Goal: Information Seeking & Learning: Check status

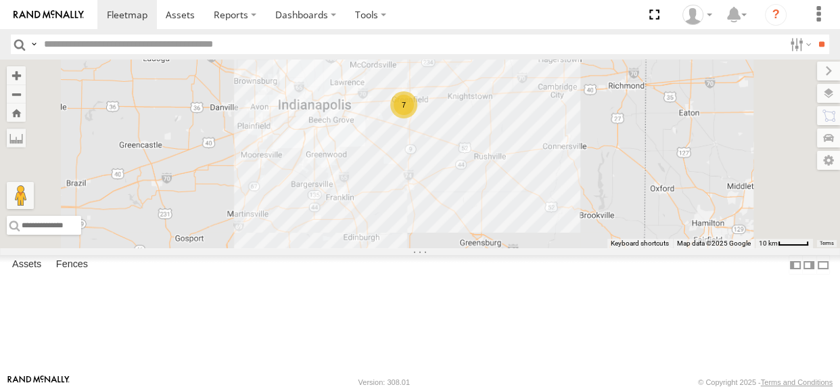
click at [539, 231] on div "114 7 2" at bounding box center [420, 154] width 840 height 189
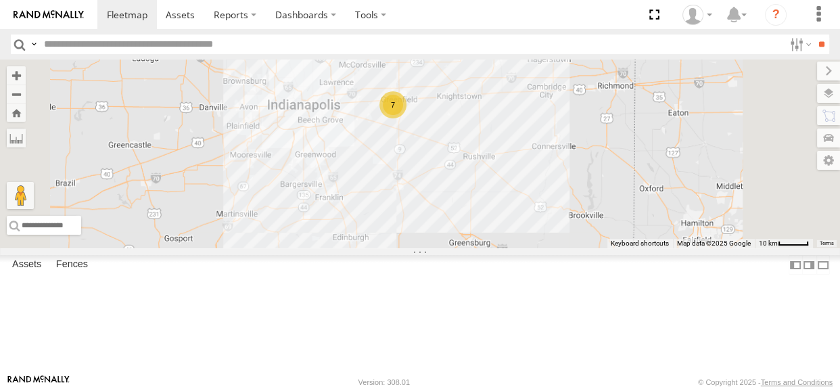
drag, startPoint x: 541, startPoint y: 236, endPoint x: 528, endPoint y: 236, distance: 13.5
click at [528, 236] on div "114 7 2" at bounding box center [420, 154] width 840 height 189
click at [407, 118] on div "7" at bounding box center [393, 104] width 27 height 27
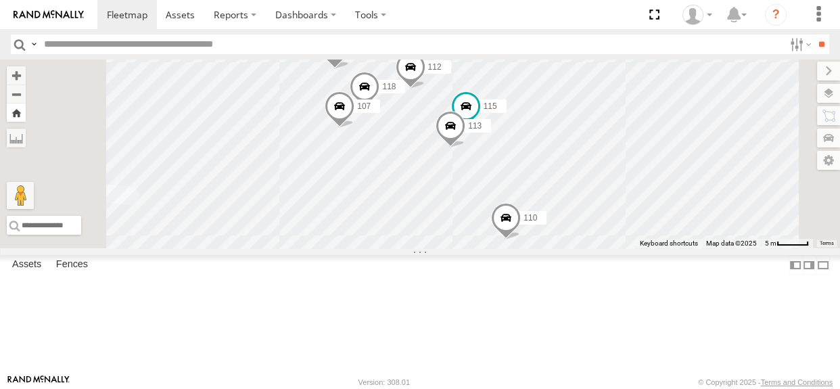
click at [26, 114] on button "Zoom Home" at bounding box center [16, 113] width 19 height 18
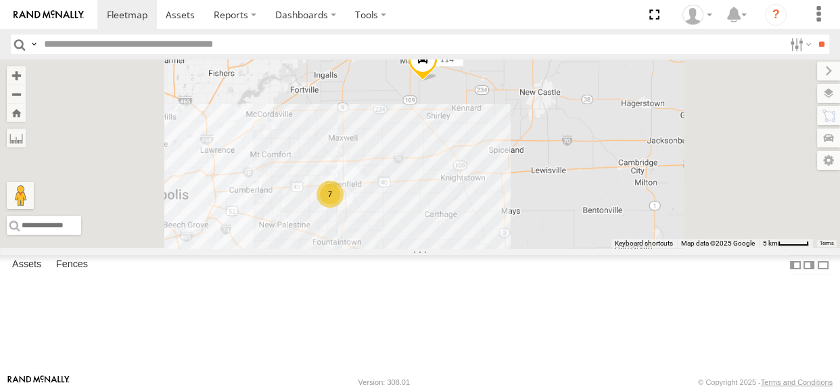
drag, startPoint x: 526, startPoint y: 271, endPoint x: 564, endPoint y: 216, distance: 66.1
click at [564, 216] on div "114 7" at bounding box center [420, 154] width 840 height 189
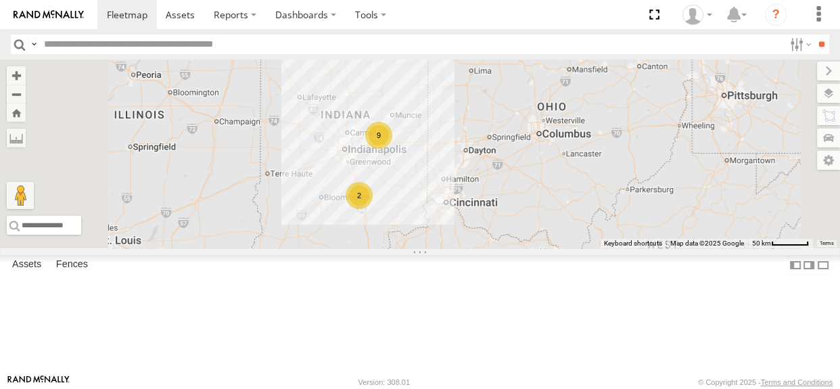
drag, startPoint x: 529, startPoint y: 210, endPoint x: 513, endPoint y: 173, distance: 39.7
click at [513, 173] on div "9 2" at bounding box center [420, 154] width 840 height 189
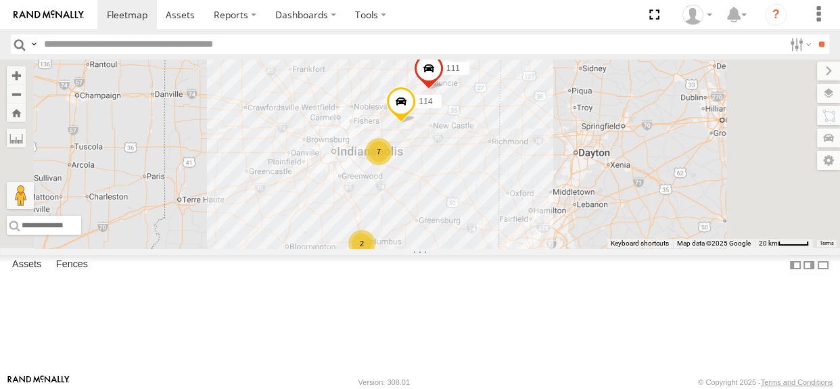
drag, startPoint x: 551, startPoint y: 264, endPoint x: 532, endPoint y: 258, distance: 20.4
click at [532, 248] on div "114 7 2 111" at bounding box center [420, 154] width 840 height 189
click at [535, 248] on div "114 7 2 111" at bounding box center [420, 154] width 840 height 189
click at [373, 257] on div "2" at bounding box center [359, 243] width 27 height 27
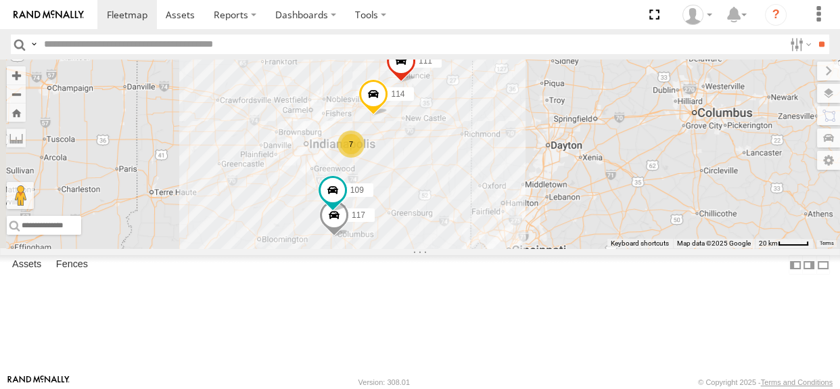
drag, startPoint x: 537, startPoint y: 114, endPoint x: 507, endPoint y: 214, distance: 105.3
click at [507, 214] on div "114 111 117 109 7" at bounding box center [420, 154] width 840 height 189
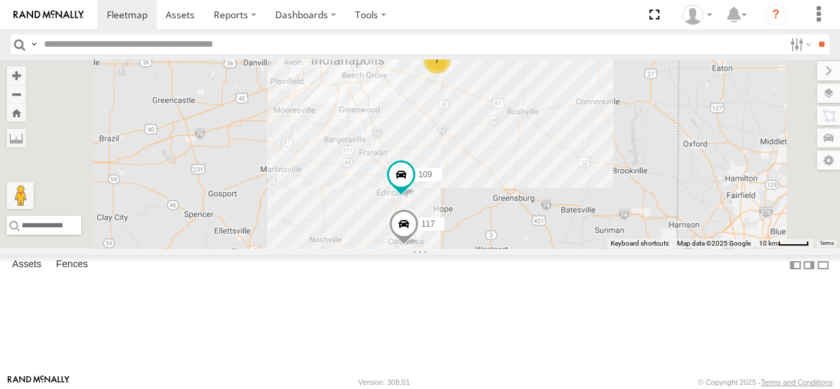
drag, startPoint x: 497, startPoint y: 239, endPoint x: 543, endPoint y: 162, distance: 90.4
click at [543, 162] on div "114 111 117 109 7" at bounding box center [420, 154] width 840 height 189
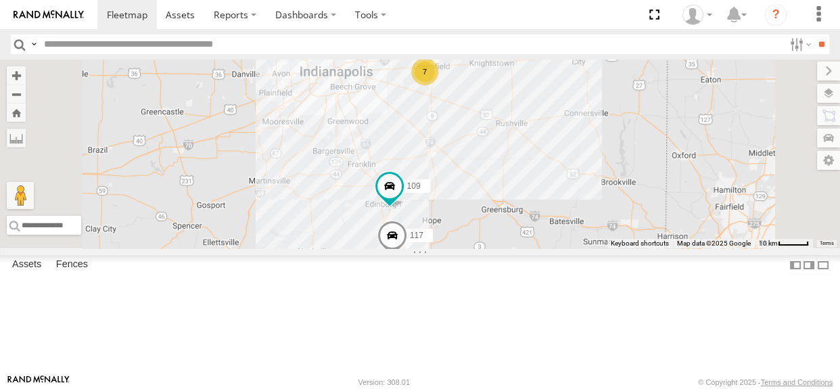
drag, startPoint x: 587, startPoint y: 197, endPoint x: 574, endPoint y: 210, distance: 17.7
click at [574, 210] on div "114 111 117 109 7" at bounding box center [420, 154] width 840 height 189
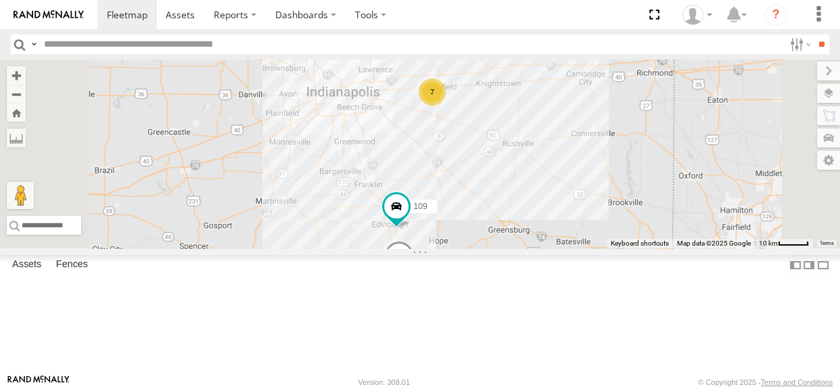
drag, startPoint x: 574, startPoint y: 210, endPoint x: 581, endPoint y: 232, distance: 23.3
click at [581, 232] on div "114 111 117 109 7" at bounding box center [420, 154] width 840 height 189
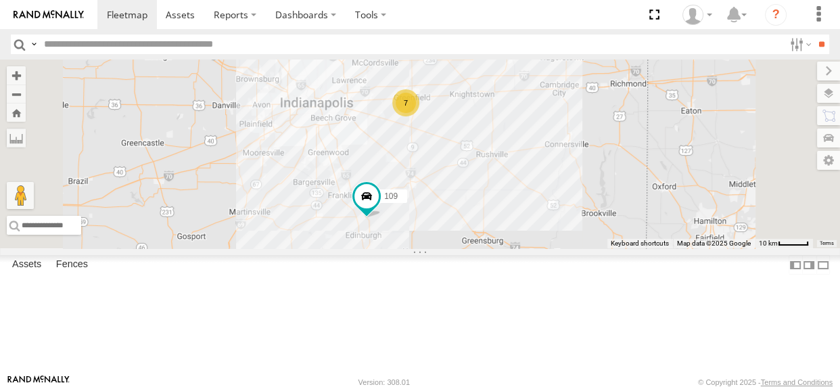
drag, startPoint x: 640, startPoint y: 233, endPoint x: 612, endPoint y: 246, distance: 30.6
click at [612, 246] on div "114 7 117 109" at bounding box center [420, 154] width 840 height 189
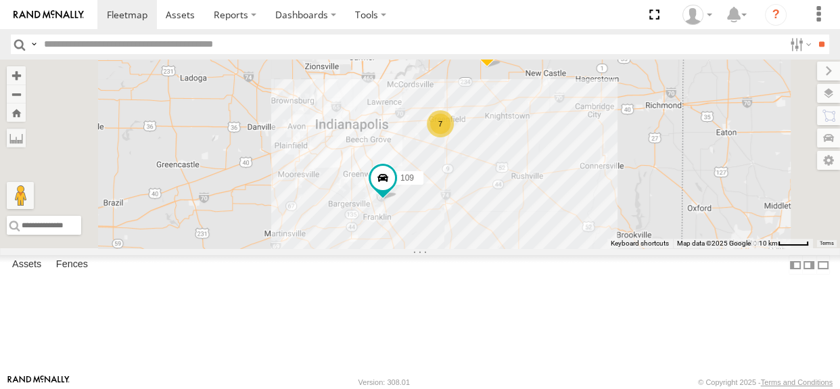
drag, startPoint x: 578, startPoint y: 264, endPoint x: 581, endPoint y: 179, distance: 84.6
click at [581, 179] on div "117 109 114 7 111" at bounding box center [420, 154] width 840 height 189
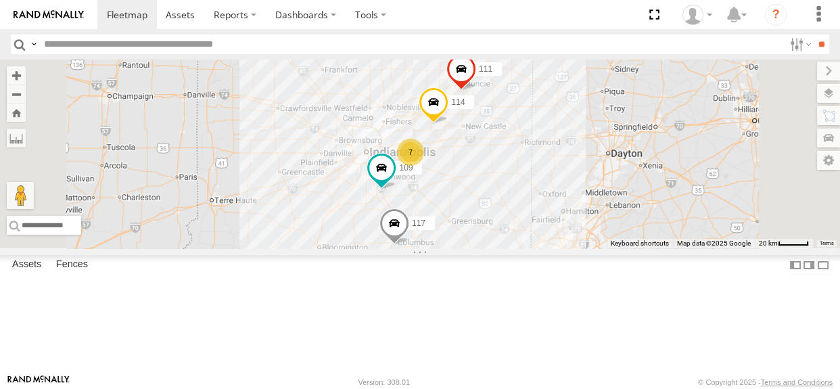
drag, startPoint x: 662, startPoint y: 235, endPoint x: 606, endPoint y: 224, distance: 56.5
click at [606, 224] on div "117 109 114 7 111" at bounding box center [420, 154] width 840 height 189
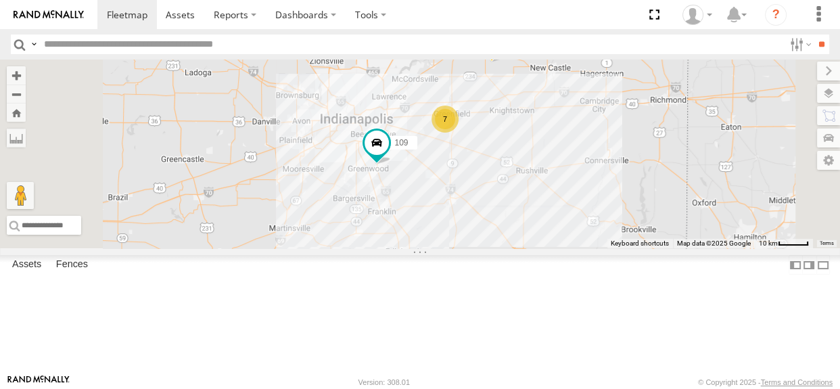
drag, startPoint x: 578, startPoint y: 271, endPoint x: 547, endPoint y: 213, distance: 65.7
click at [547, 213] on div "114 117 109 111 7" at bounding box center [420, 154] width 840 height 189
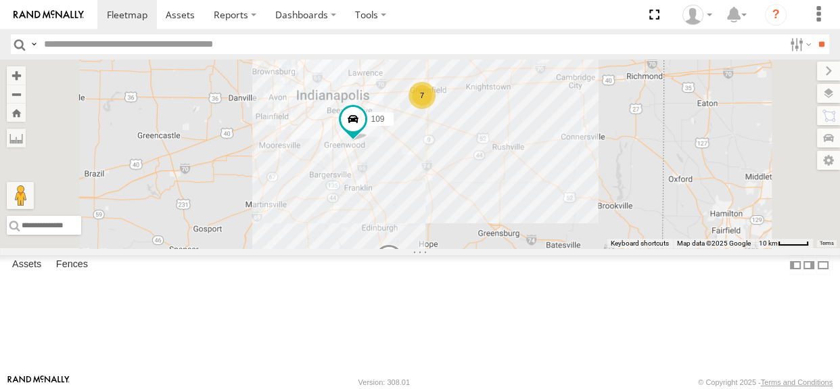
drag, startPoint x: 458, startPoint y: 183, endPoint x: 461, endPoint y: 211, distance: 27.9
click at [461, 211] on div "114 117 109 111 7" at bounding box center [420, 154] width 840 height 189
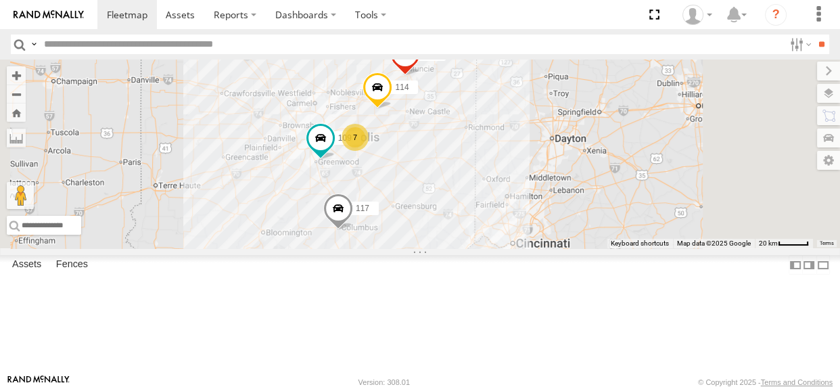
drag, startPoint x: 554, startPoint y: 208, endPoint x: 552, endPoint y: 220, distance: 11.7
click at [552, 220] on div "114 117 109 111 7" at bounding box center [420, 154] width 840 height 189
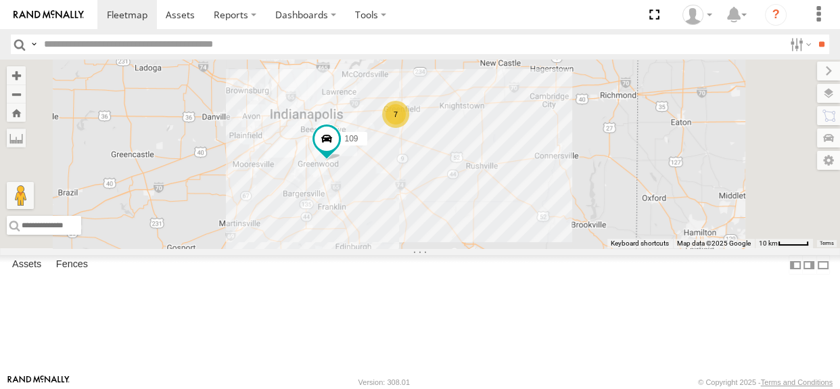
drag, startPoint x: 542, startPoint y: 250, endPoint x: 534, endPoint y: 244, distance: 9.2
click at [534, 244] on div "114 117 109 111 7" at bounding box center [420, 154] width 840 height 189
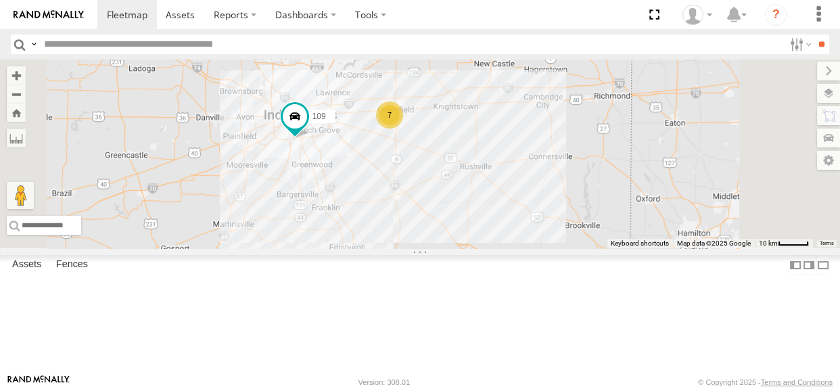
click at [463, 212] on div "114 7 117 109" at bounding box center [420, 154] width 840 height 189
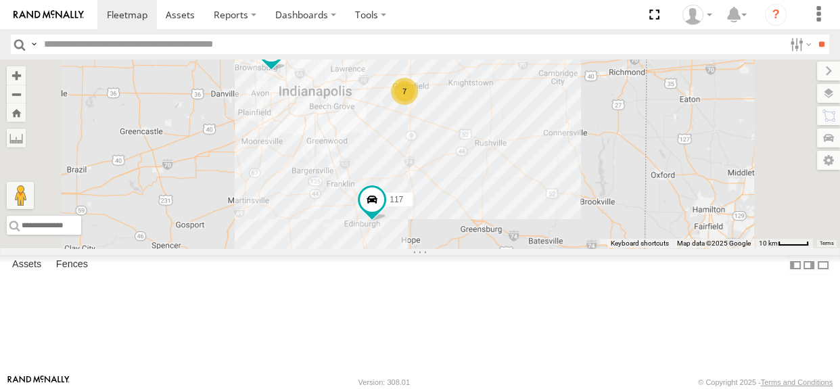
drag, startPoint x: 534, startPoint y: 235, endPoint x: 541, endPoint y: 226, distance: 11.6
click at [541, 226] on div "114 7 117 109" at bounding box center [420, 154] width 840 height 189
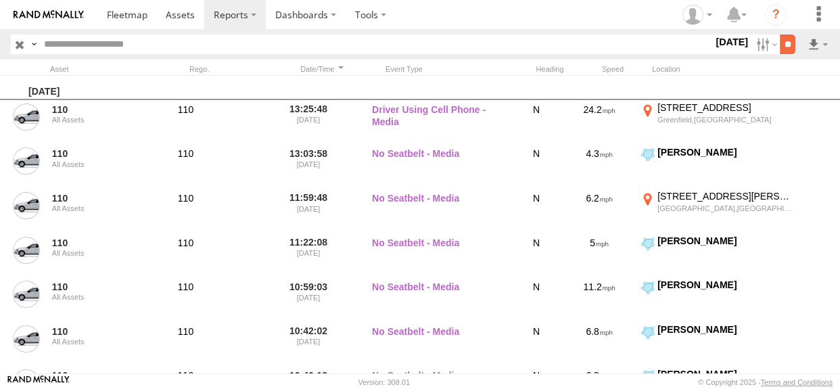
click at [780, 43] on input "**" at bounding box center [788, 45] width 16 height 20
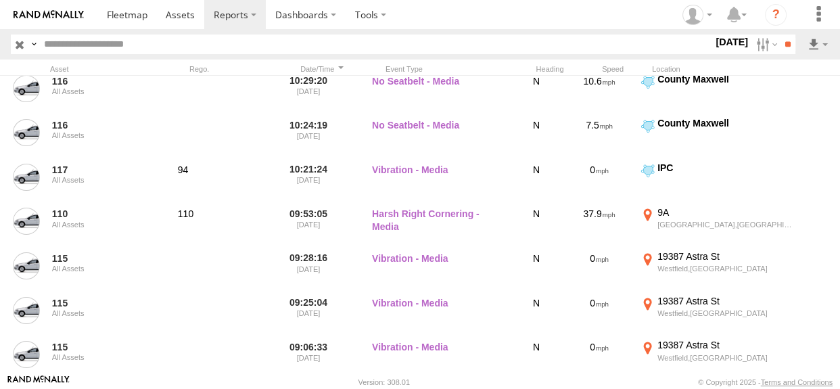
scroll to position [472, 0]
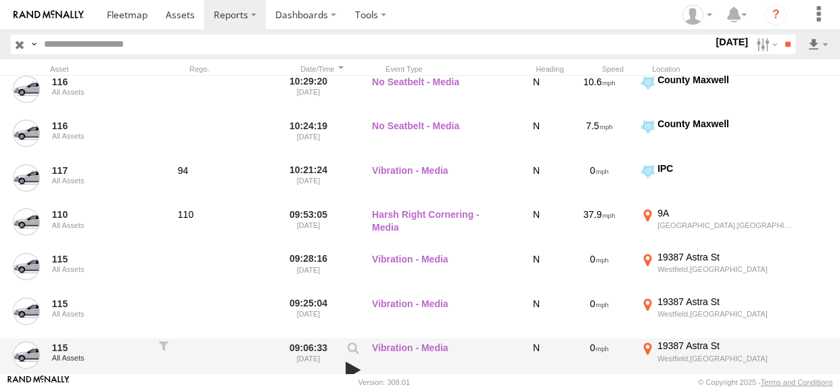
click at [356, 363] on link at bounding box center [353, 370] width 23 height 19
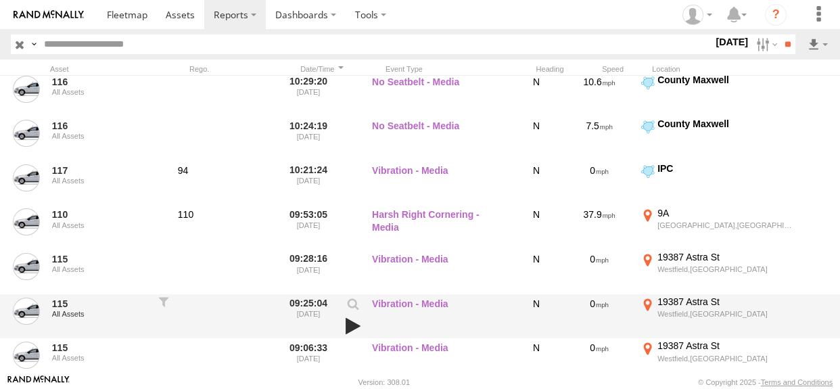
click at [349, 327] on link at bounding box center [353, 326] width 23 height 19
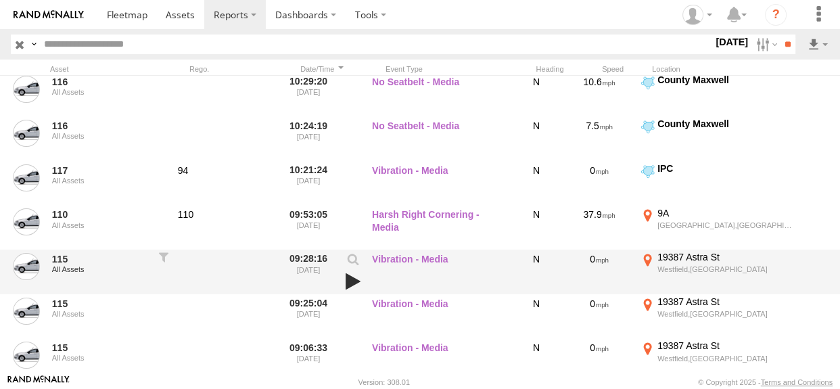
click at [357, 280] on link at bounding box center [353, 281] width 23 height 19
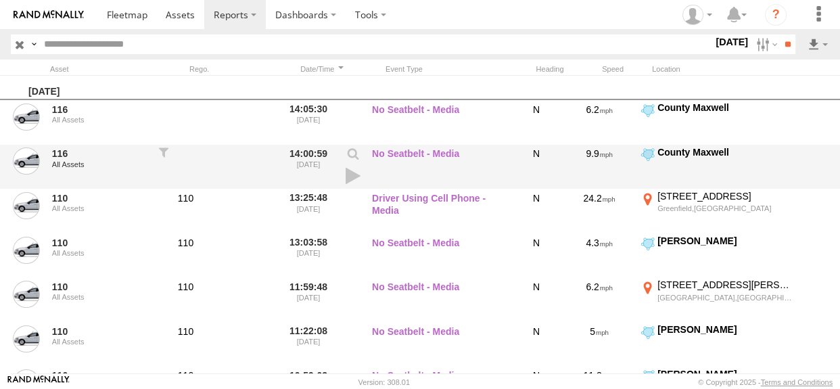
scroll to position [0, 0]
